Goal: Check status

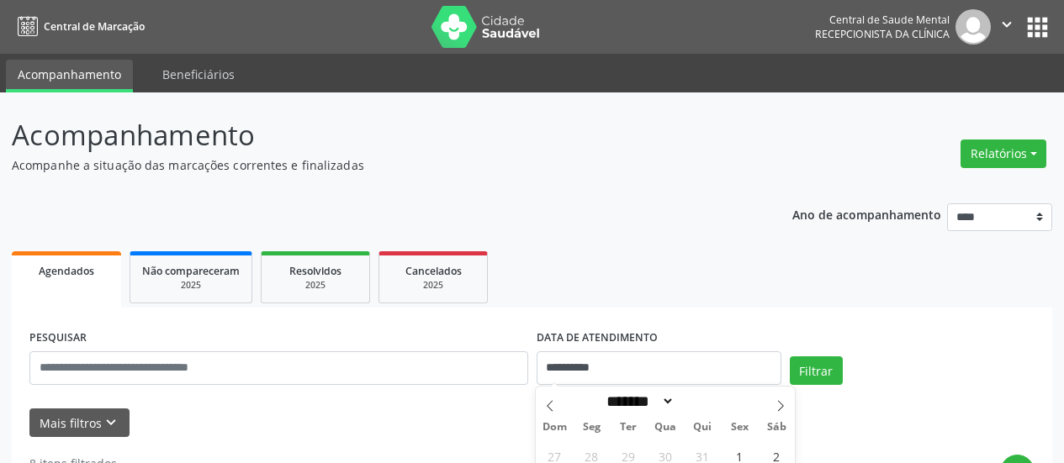
select select "*"
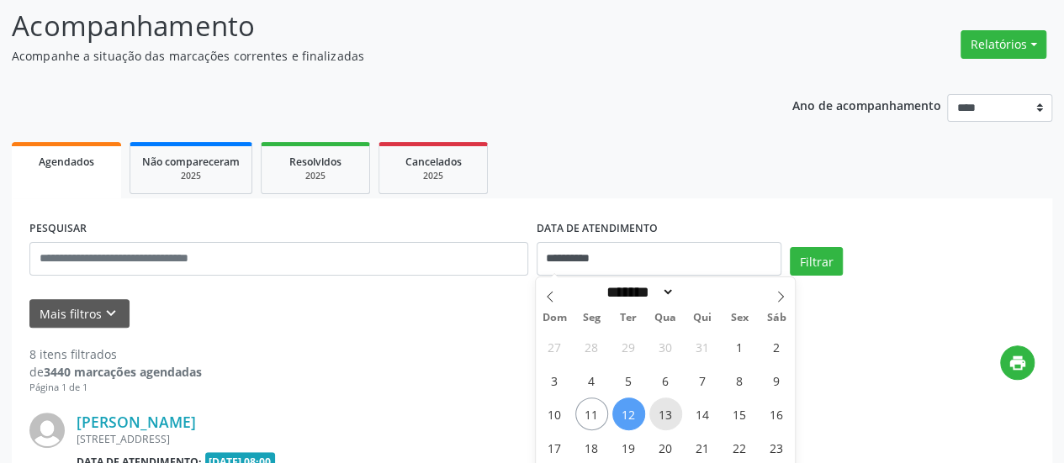
click at [669, 411] on span "13" at bounding box center [665, 414] width 33 height 33
type input "**********"
click at [669, 411] on span "13" at bounding box center [665, 414] width 33 height 33
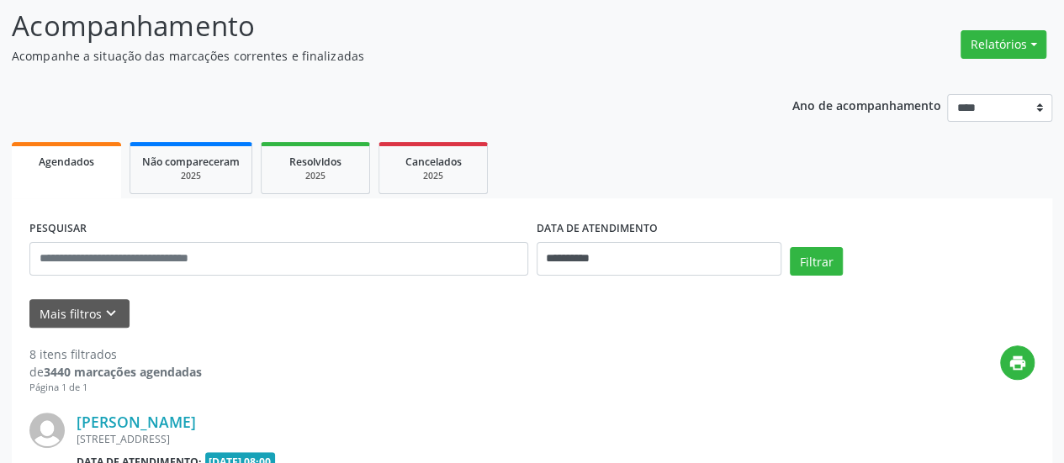
click at [809, 280] on div "Filtrar" at bounding box center [911, 267] width 253 height 40
click at [811, 269] on button "Filtrar" at bounding box center [816, 261] width 53 height 29
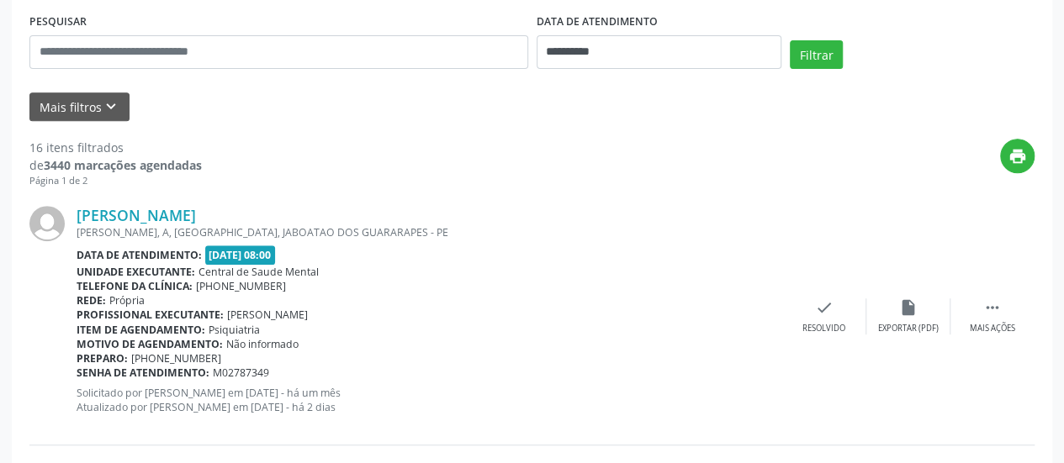
scroll to position [288, 0]
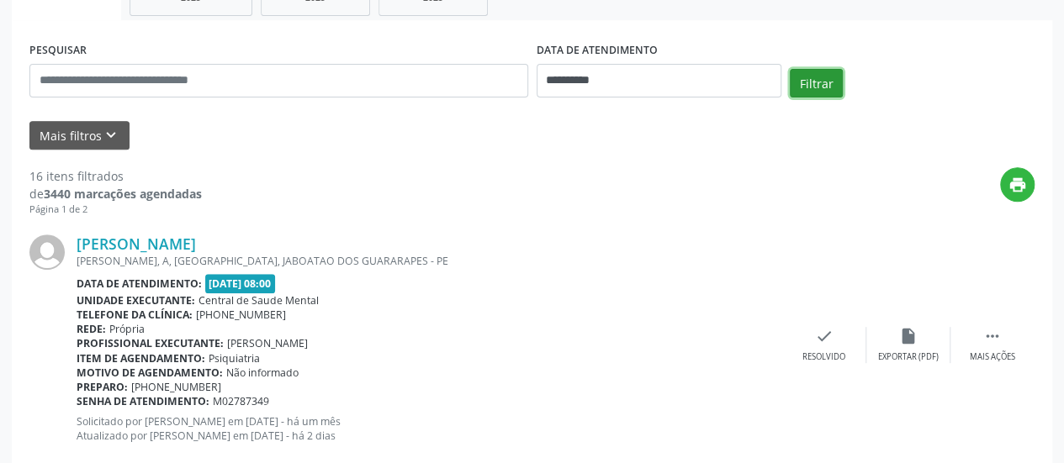
click at [807, 87] on button "Filtrar" at bounding box center [816, 83] width 53 height 29
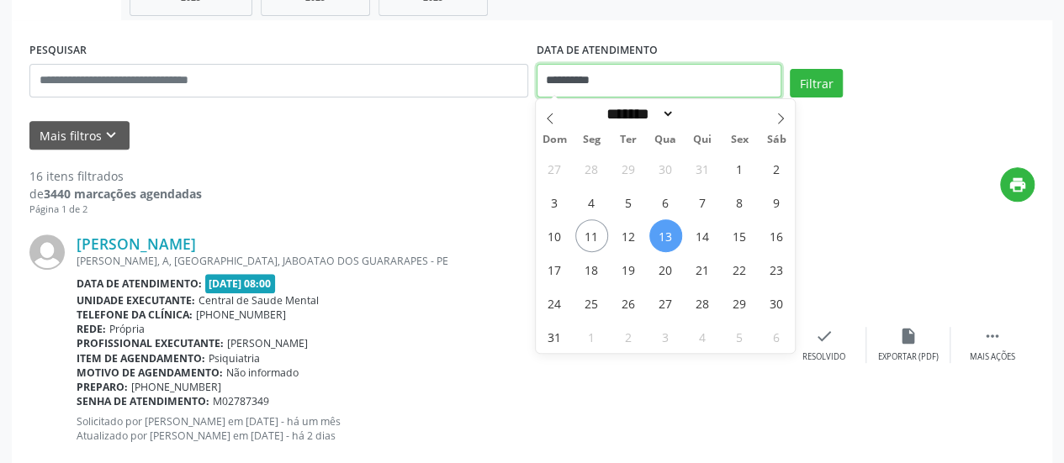
click at [569, 80] on input "**********" at bounding box center [658, 81] width 245 height 34
click at [704, 241] on span "14" at bounding box center [702, 235] width 33 height 33
type input "**********"
click at [704, 241] on span "14" at bounding box center [702, 235] width 33 height 33
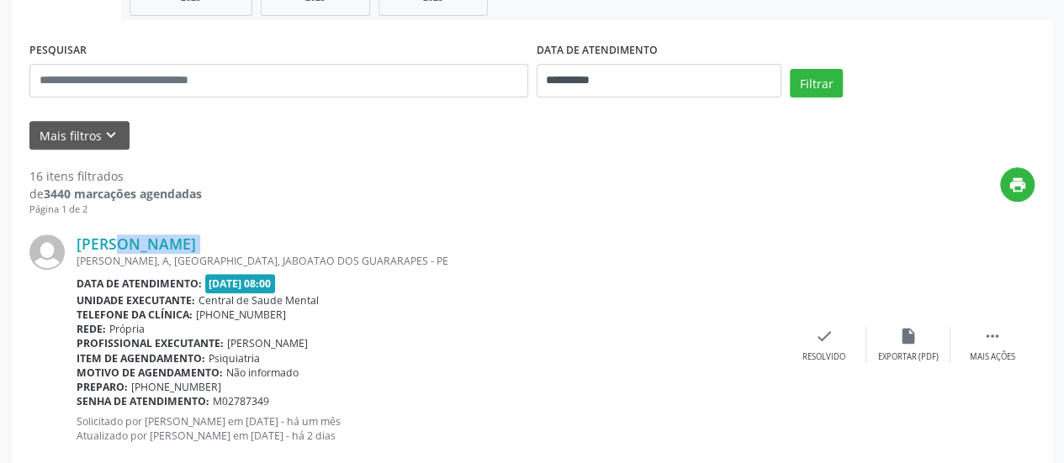
click at [704, 241] on div "[PERSON_NAME]" at bounding box center [429, 244] width 705 height 18
click at [810, 83] on button "Filtrar" at bounding box center [816, 83] width 53 height 29
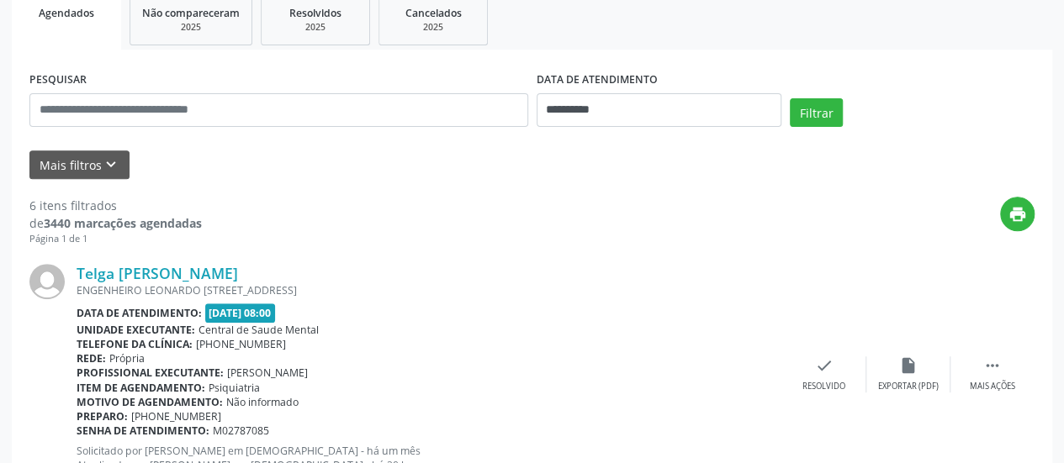
scroll to position [207, 0]
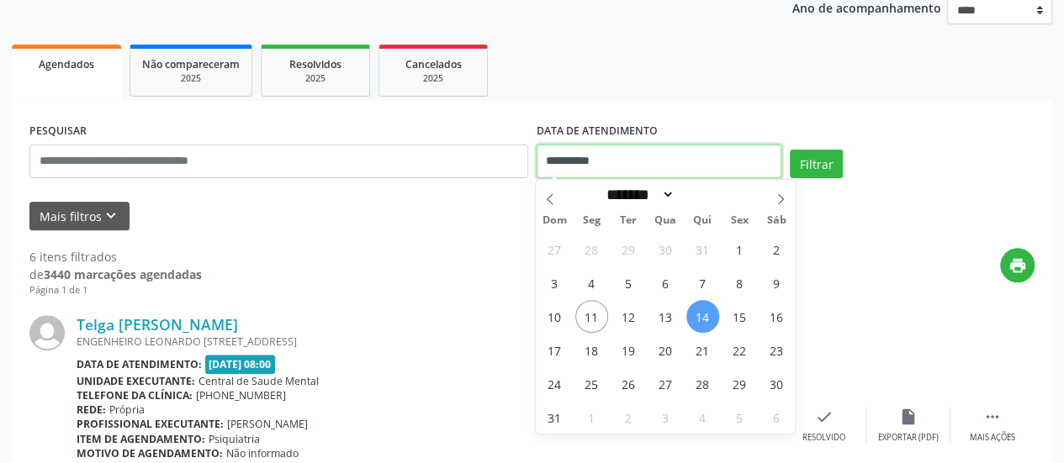
click at [575, 169] on input "**********" at bounding box center [658, 162] width 245 height 34
click at [668, 315] on span "13" at bounding box center [665, 316] width 33 height 33
type input "**********"
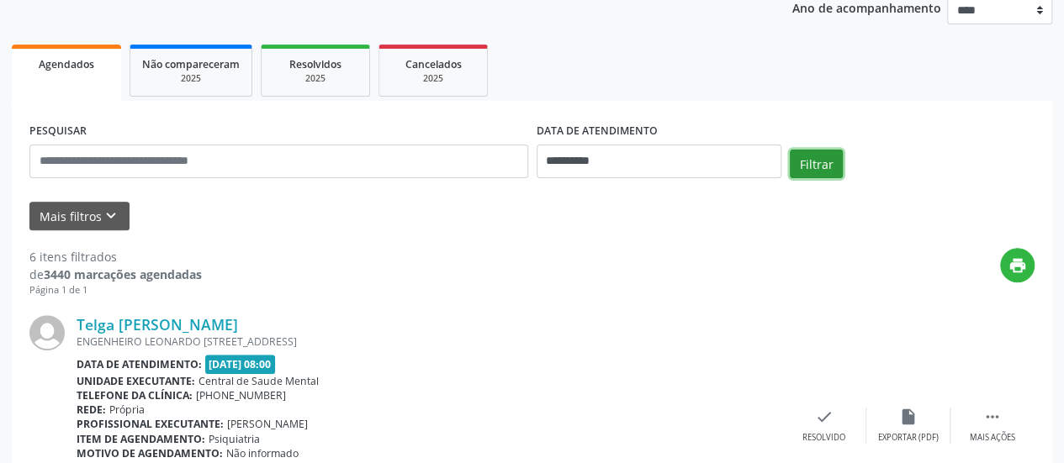
click at [809, 162] on button "Filtrar" at bounding box center [816, 164] width 53 height 29
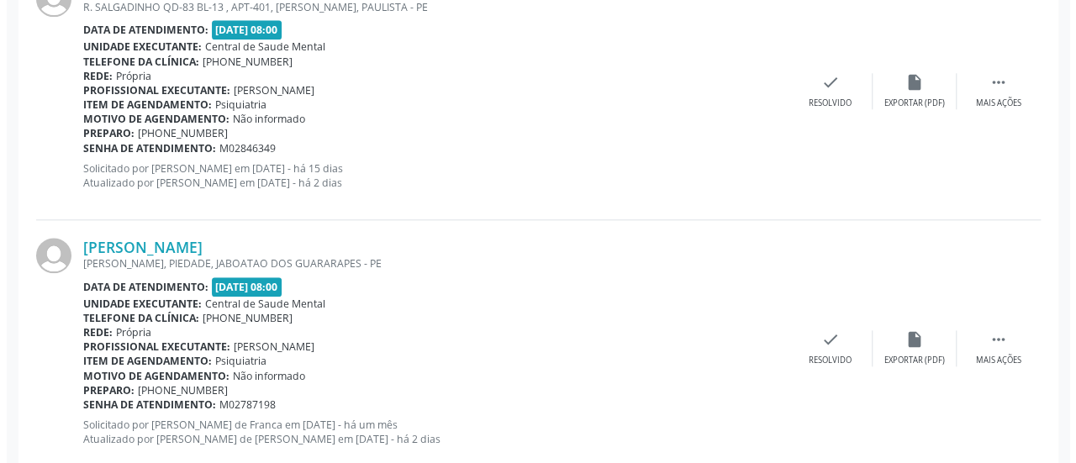
scroll to position [812, 0]
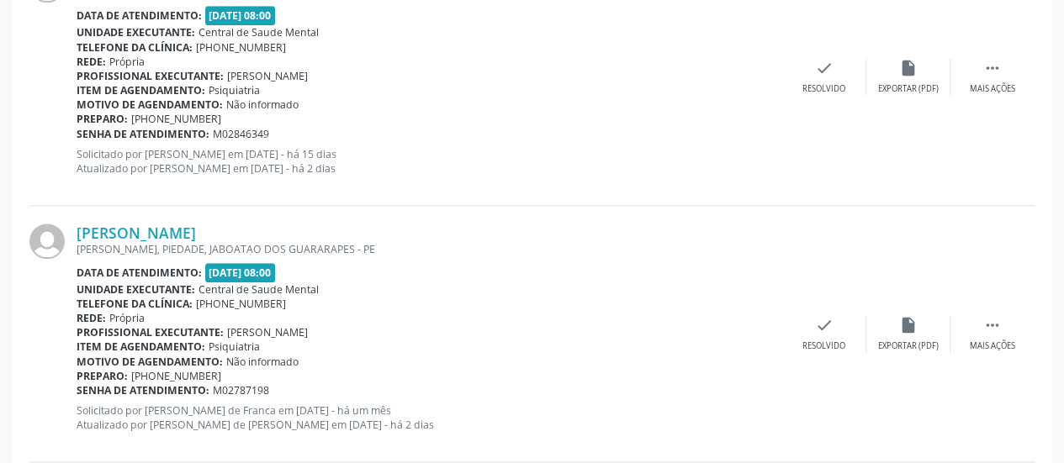
click at [821, 313] on div "[PERSON_NAME] [PERSON_NAME], PIEDADE, JABOATAO DOS GUARARAPES - PE Data de aten…" at bounding box center [531, 334] width 1005 height 256
click at [823, 329] on icon "check" at bounding box center [824, 325] width 18 height 18
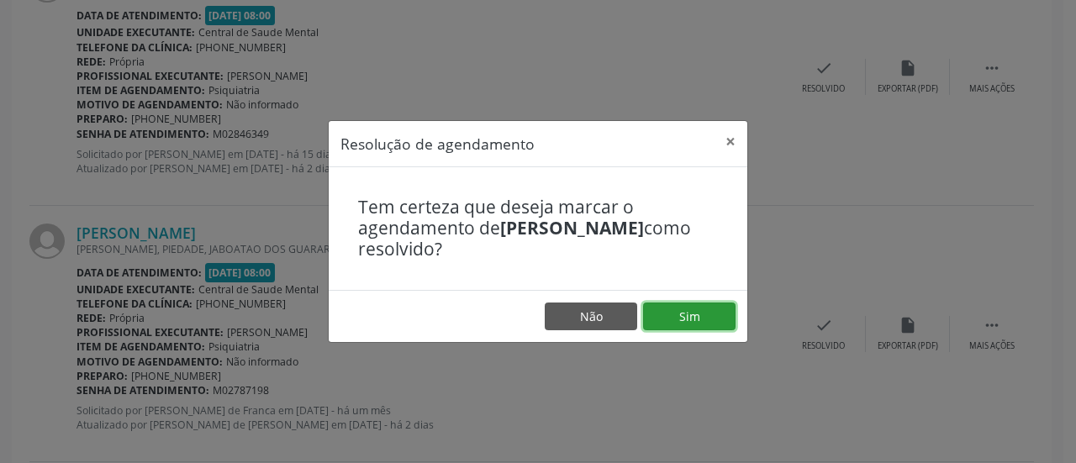
click at [700, 314] on button "Sim" at bounding box center [689, 317] width 92 height 29
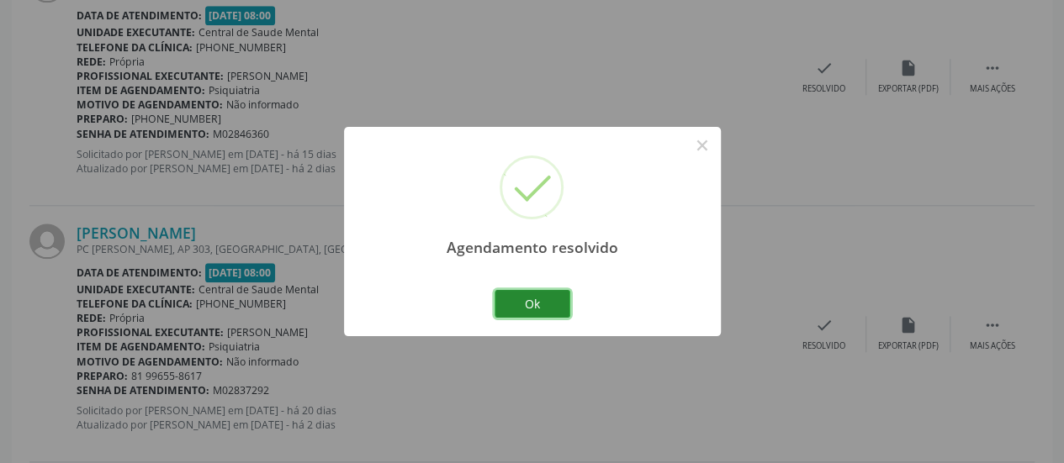
click at [526, 308] on button "Ok" at bounding box center [532, 304] width 76 height 29
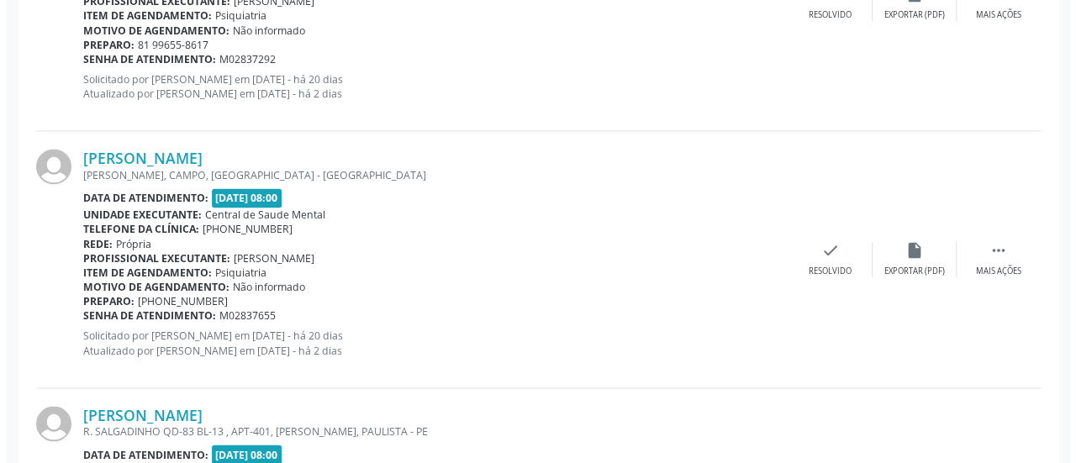
scroll to position [1161, 0]
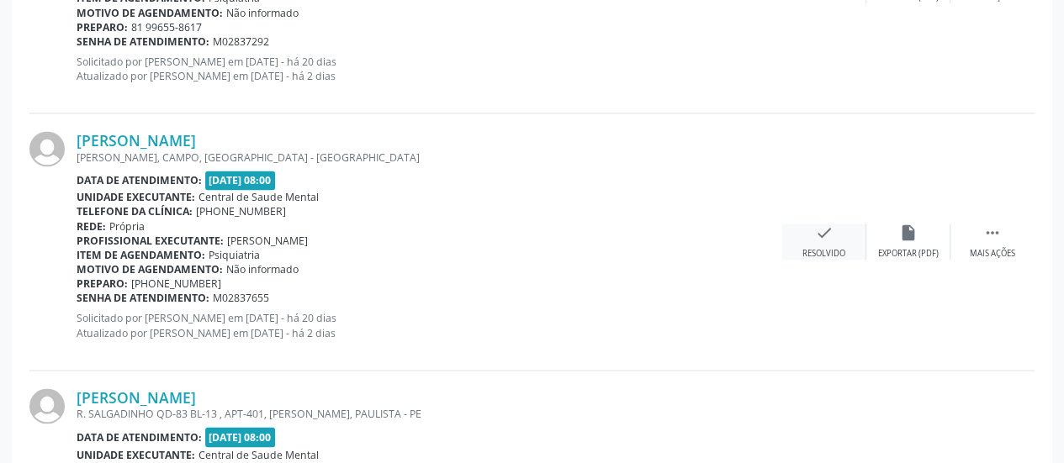
click at [822, 238] on icon "check" at bounding box center [824, 233] width 18 height 18
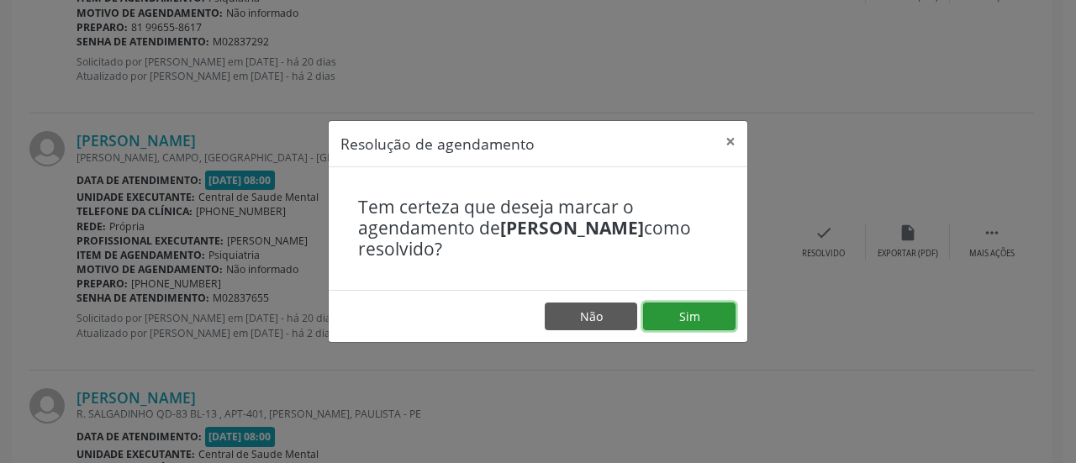
click at [690, 317] on button "Sim" at bounding box center [689, 317] width 92 height 29
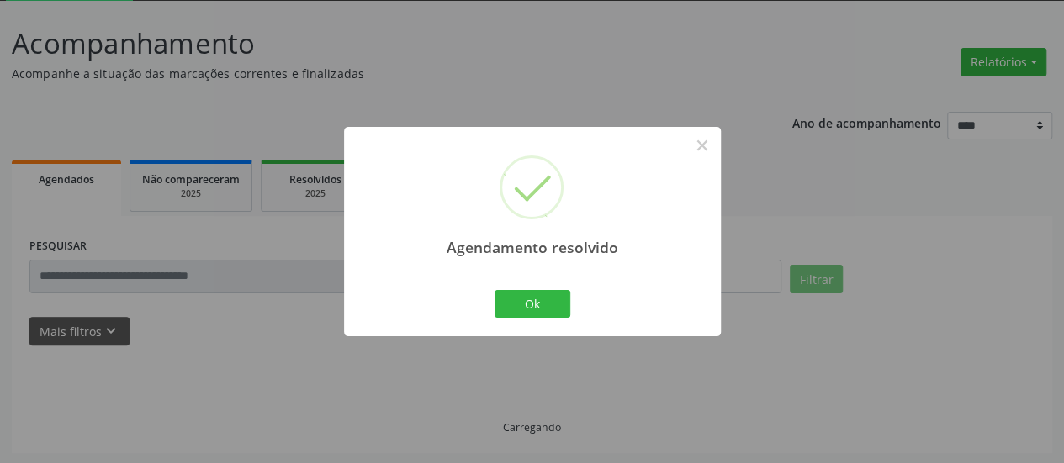
scroll to position [109, 0]
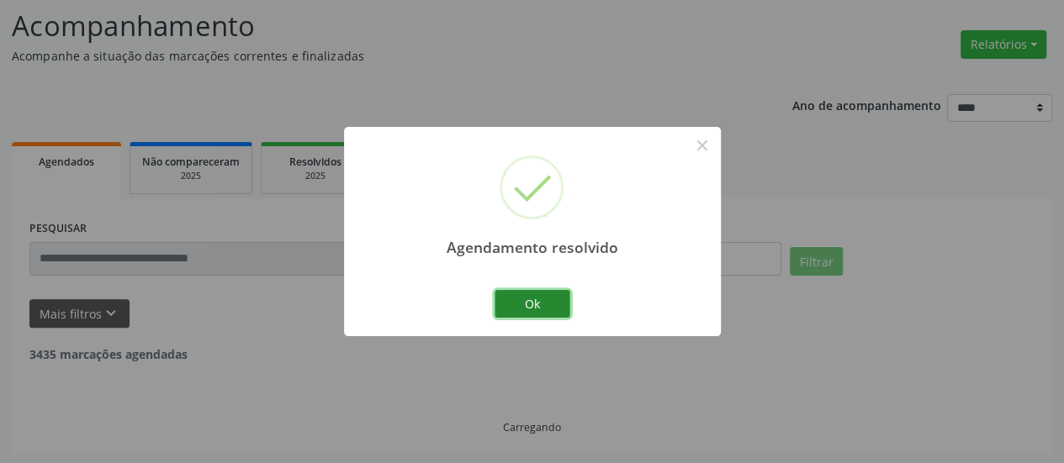
click at [548, 297] on button "Ok" at bounding box center [532, 304] width 76 height 29
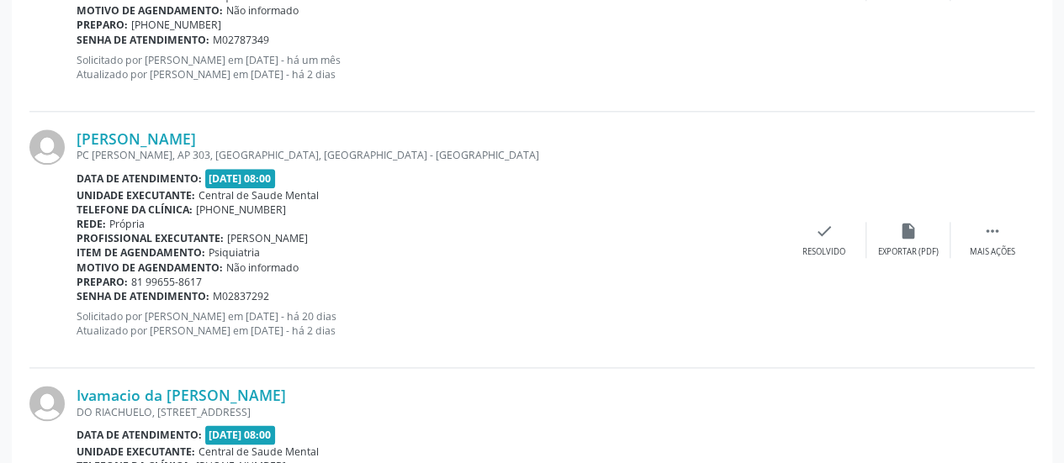
scroll to position [933, 0]
